Goal: Find specific page/section: Find specific page/section

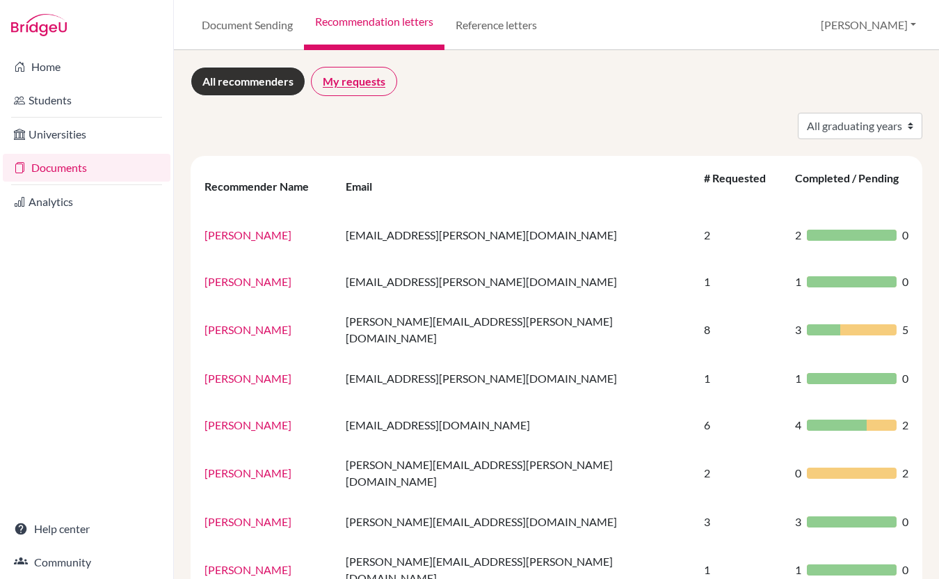
click at [375, 83] on link "My requests" at bounding box center [354, 81] width 86 height 29
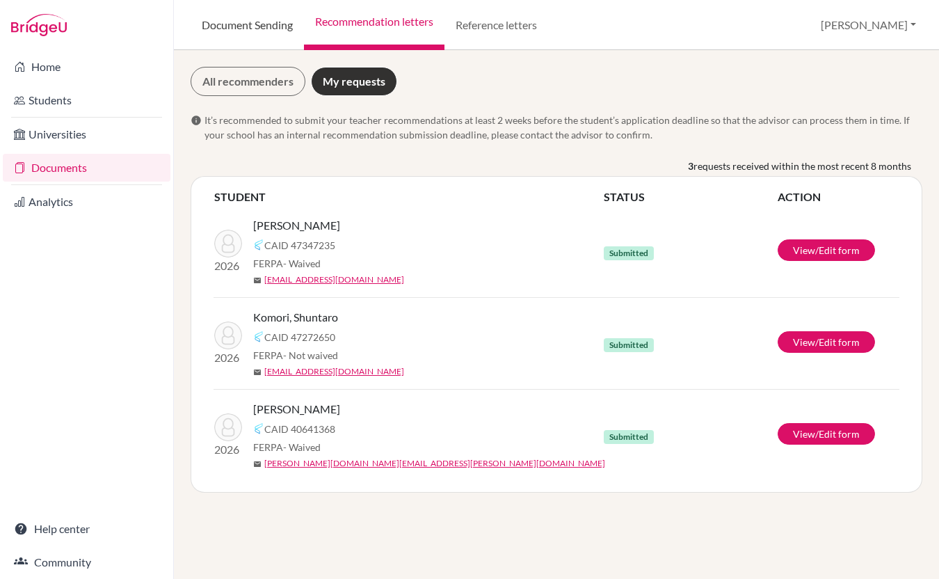
click at [227, 45] on link "Document Sending" at bounding box center [247, 25] width 113 height 50
click at [234, 31] on link "Document Sending" at bounding box center [247, 25] width 113 height 50
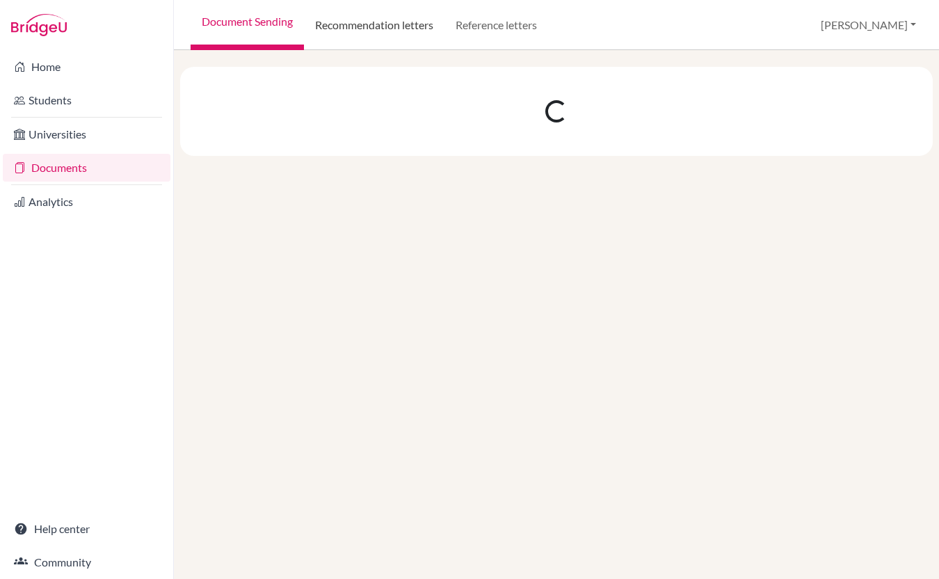
click at [346, 35] on link "Recommendation letters" at bounding box center [374, 25] width 140 height 50
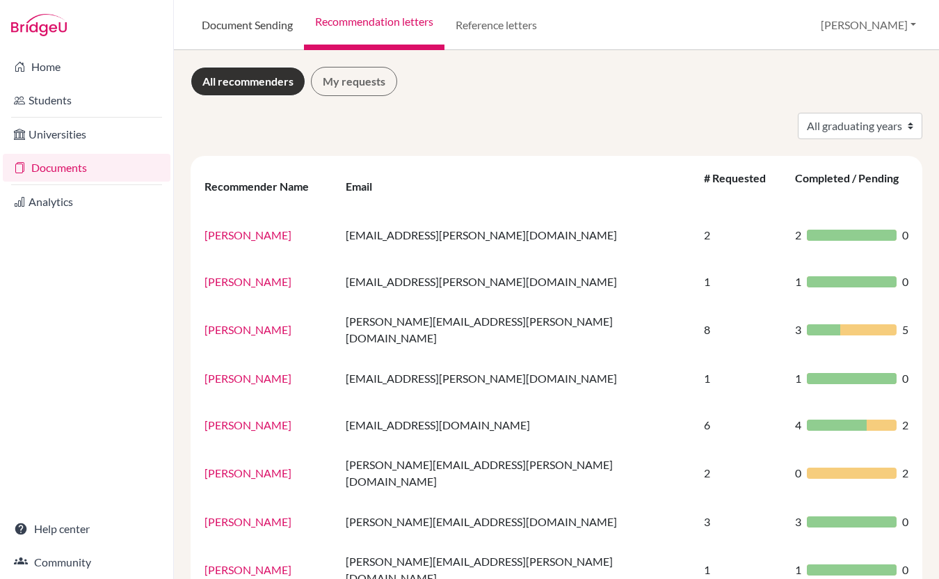
click at [241, 18] on link "Document Sending" at bounding box center [247, 25] width 113 height 50
